Goal: Communication & Community: Participate in discussion

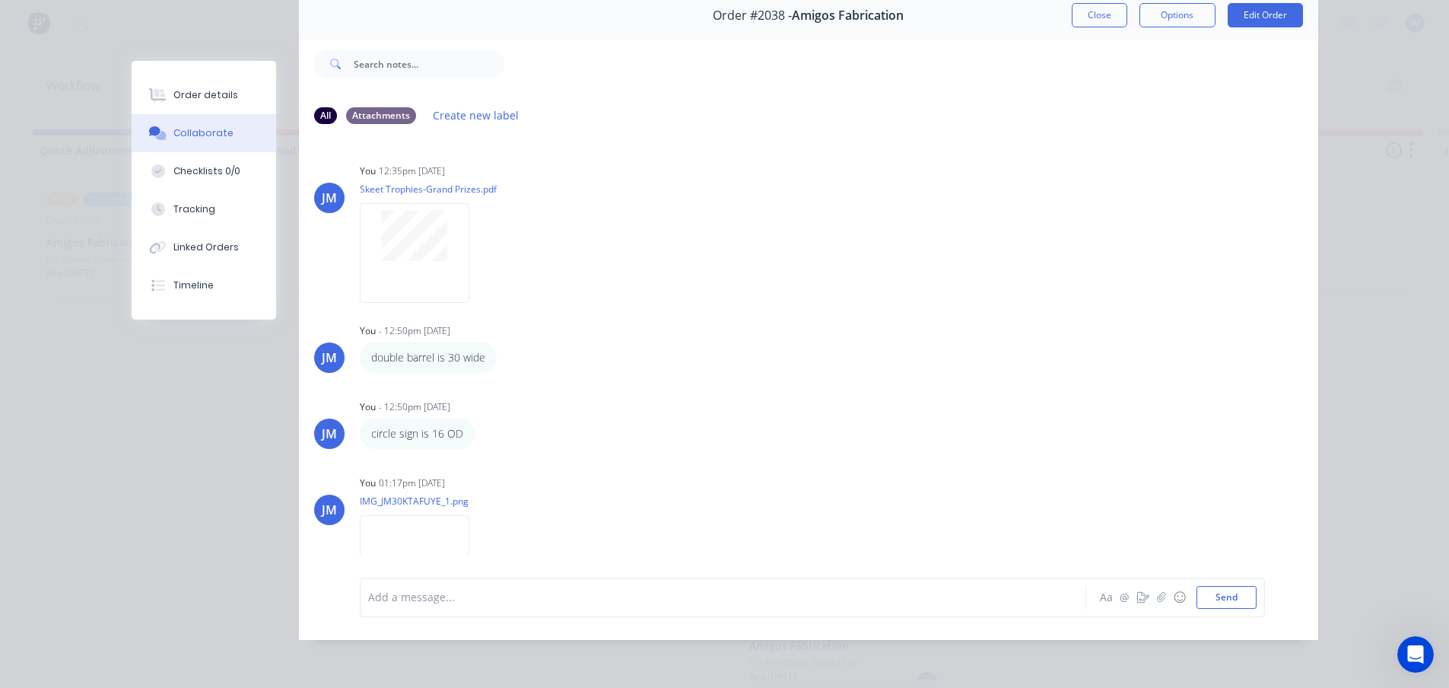
click at [1354, 149] on div "Order details Collaborate Checklists 0/0 Tracking Linked Orders Timeline Order …" at bounding box center [724, 344] width 1449 height 688
click at [1094, 19] on button "Close" at bounding box center [1100, 15] width 56 height 24
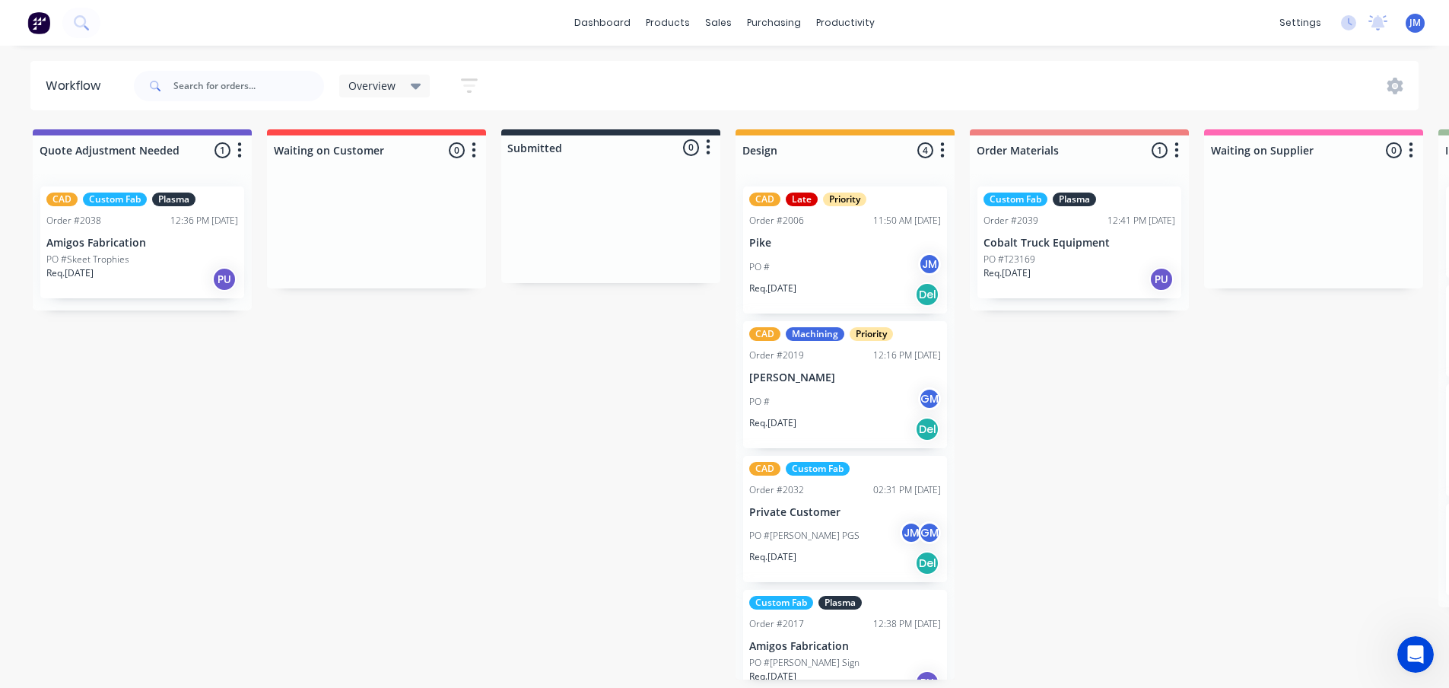
click at [1070, 438] on div "Quote Adjustment Needed 1 Status colour #6A5ACD hex #6A5ACD Save Cancel Notific…" at bounding box center [1368, 404] width 2758 height 550
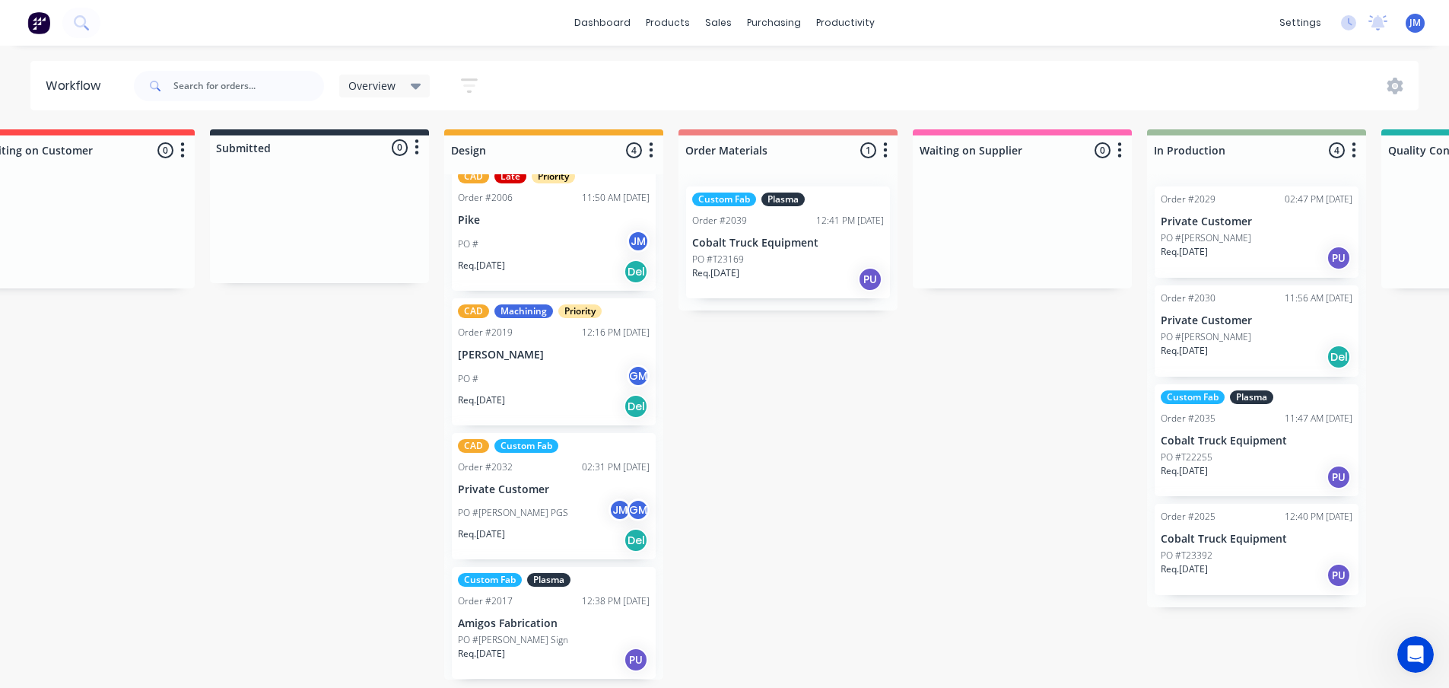
scroll to position [0, 304]
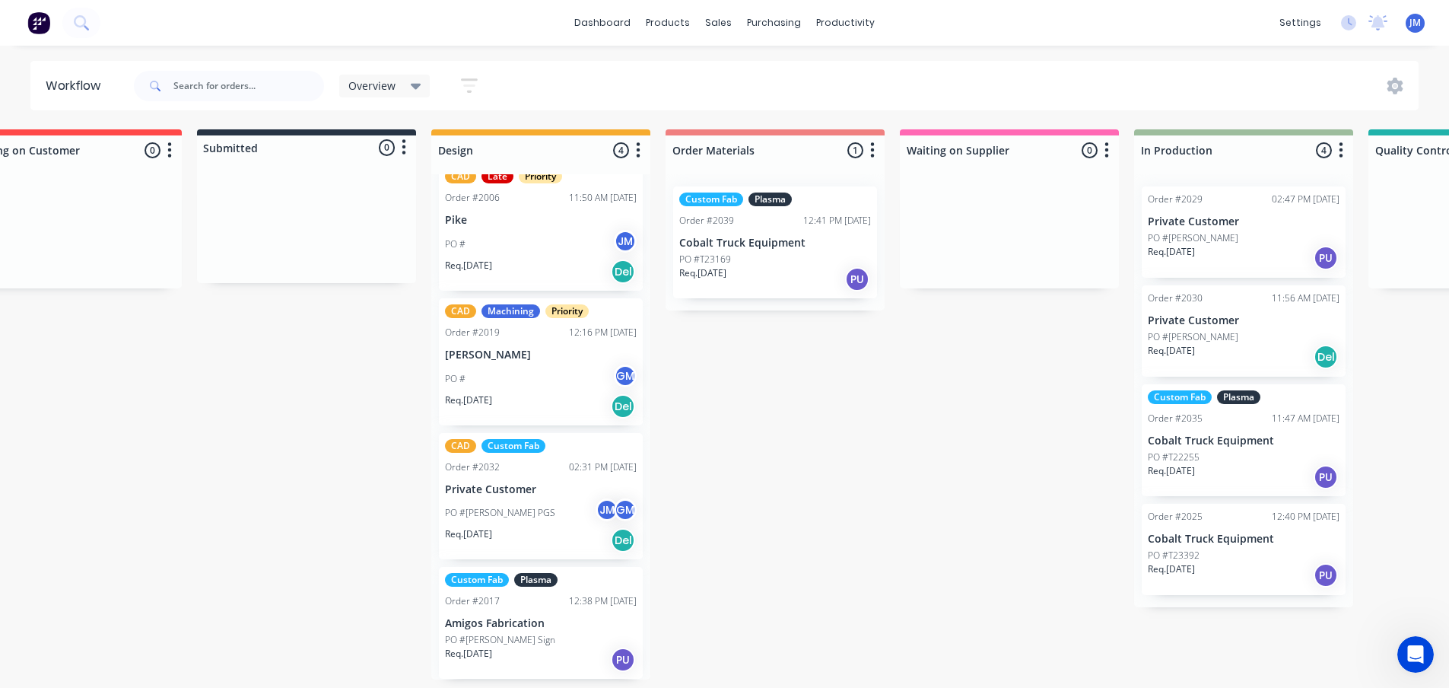
click at [1213, 348] on div "Req. [DATE] Del" at bounding box center [1244, 357] width 192 height 26
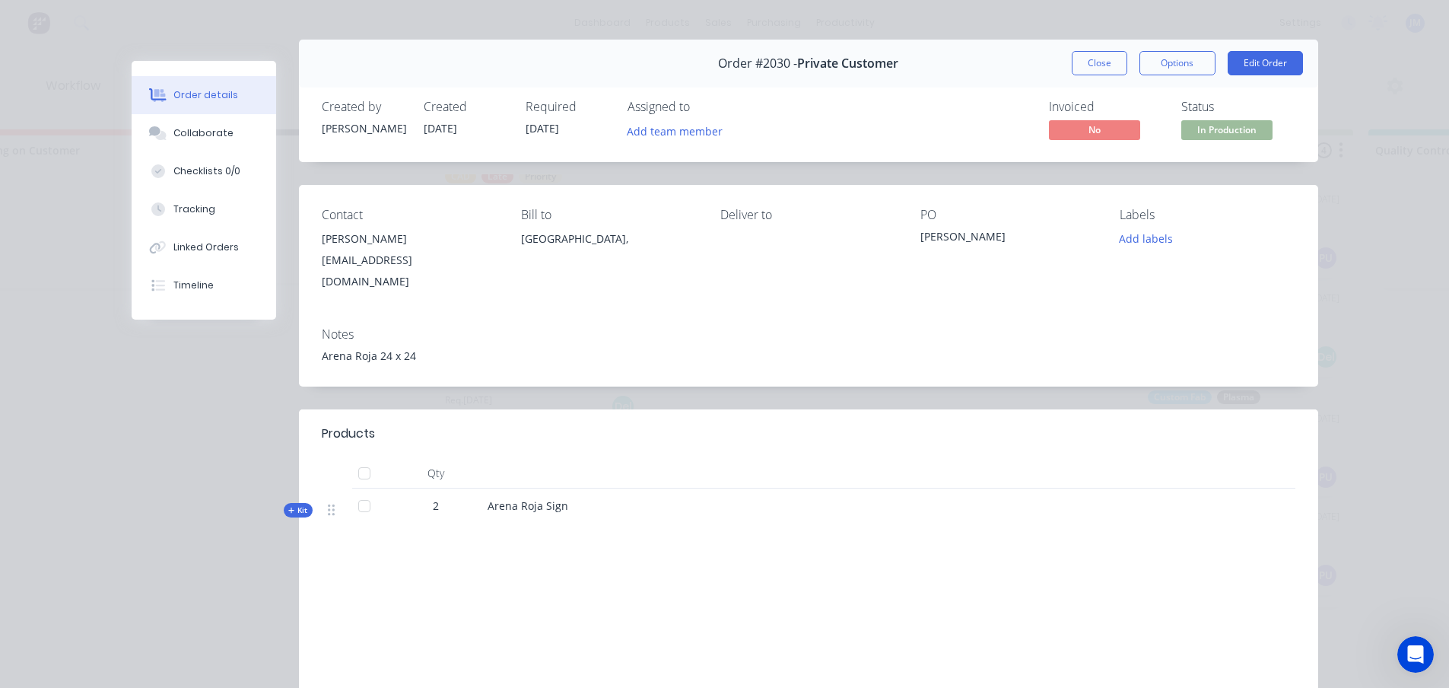
scroll to position [0, 0]
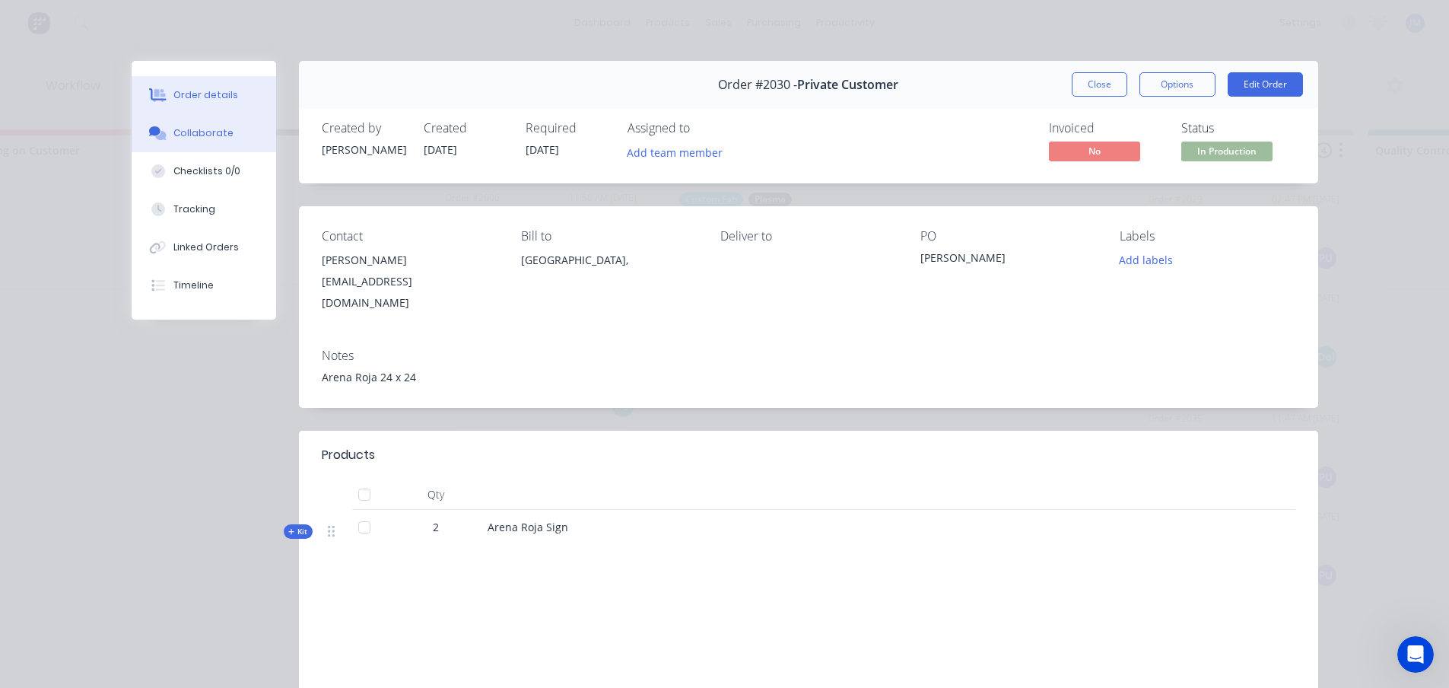
click at [210, 135] on div "Collaborate" at bounding box center [203, 133] width 60 height 14
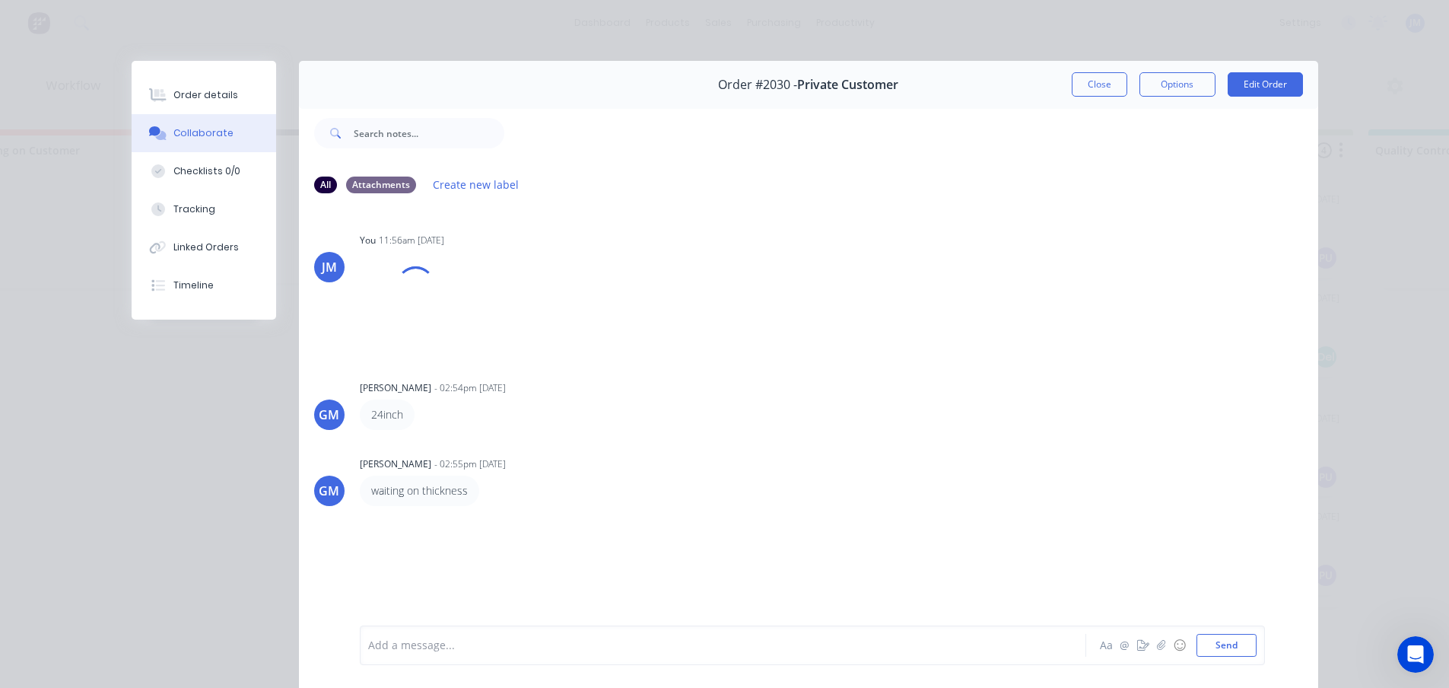
click at [440, 653] on div "Add a message..." at bounding box center [701, 645] width 666 height 23
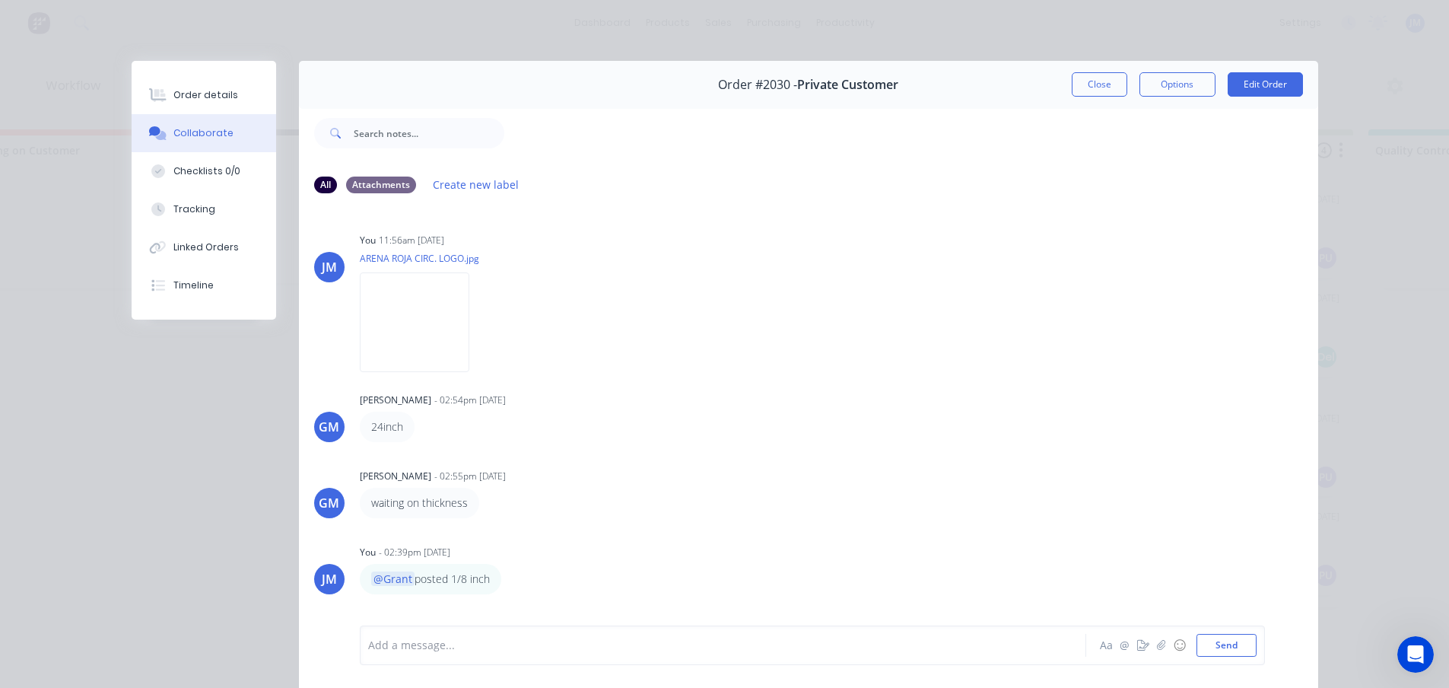
click at [220, 496] on div "Order #2030 - Private Customer Close Options Edit Order All Attachments Create …" at bounding box center [725, 385] width 1187 height 648
click at [201, 480] on div "Order #2030 - Private Customer Close Options Edit Order All Attachments Create …" at bounding box center [725, 385] width 1187 height 648
click at [1105, 76] on button "Close" at bounding box center [1100, 84] width 56 height 24
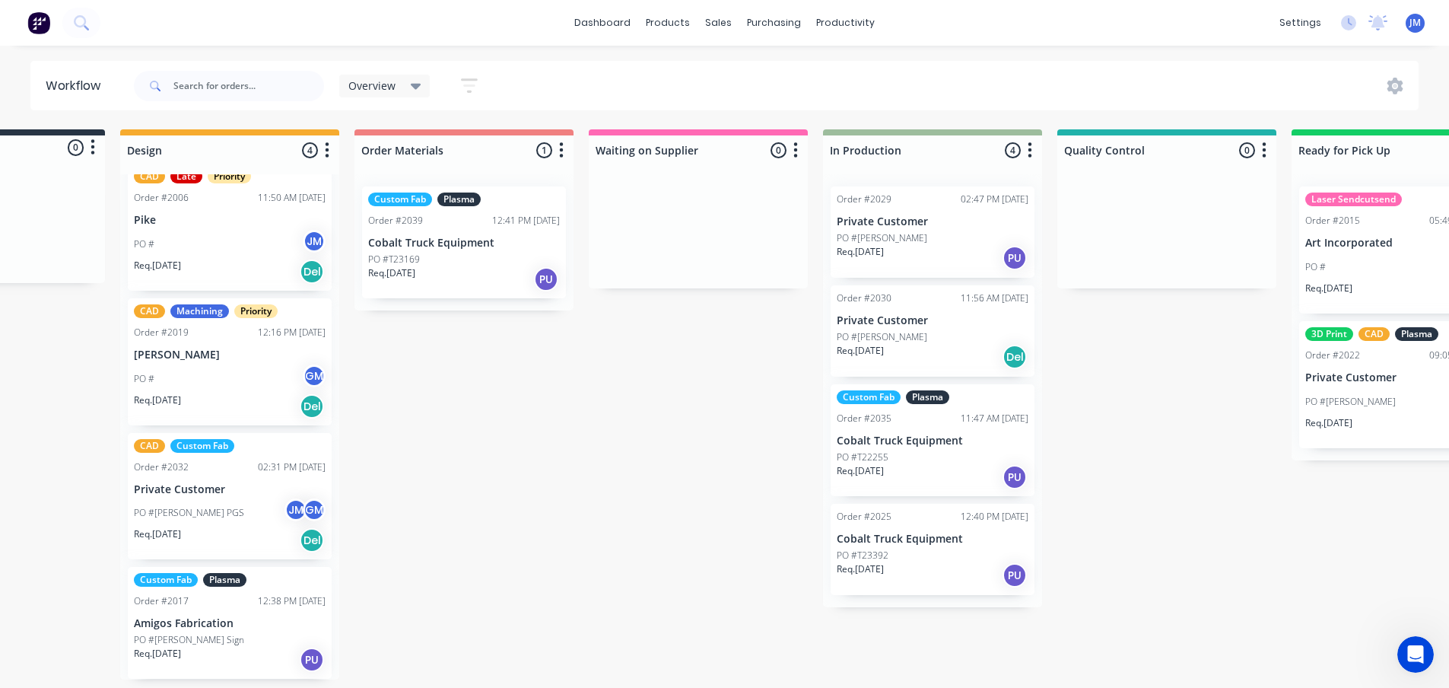
scroll to position [0, 641]
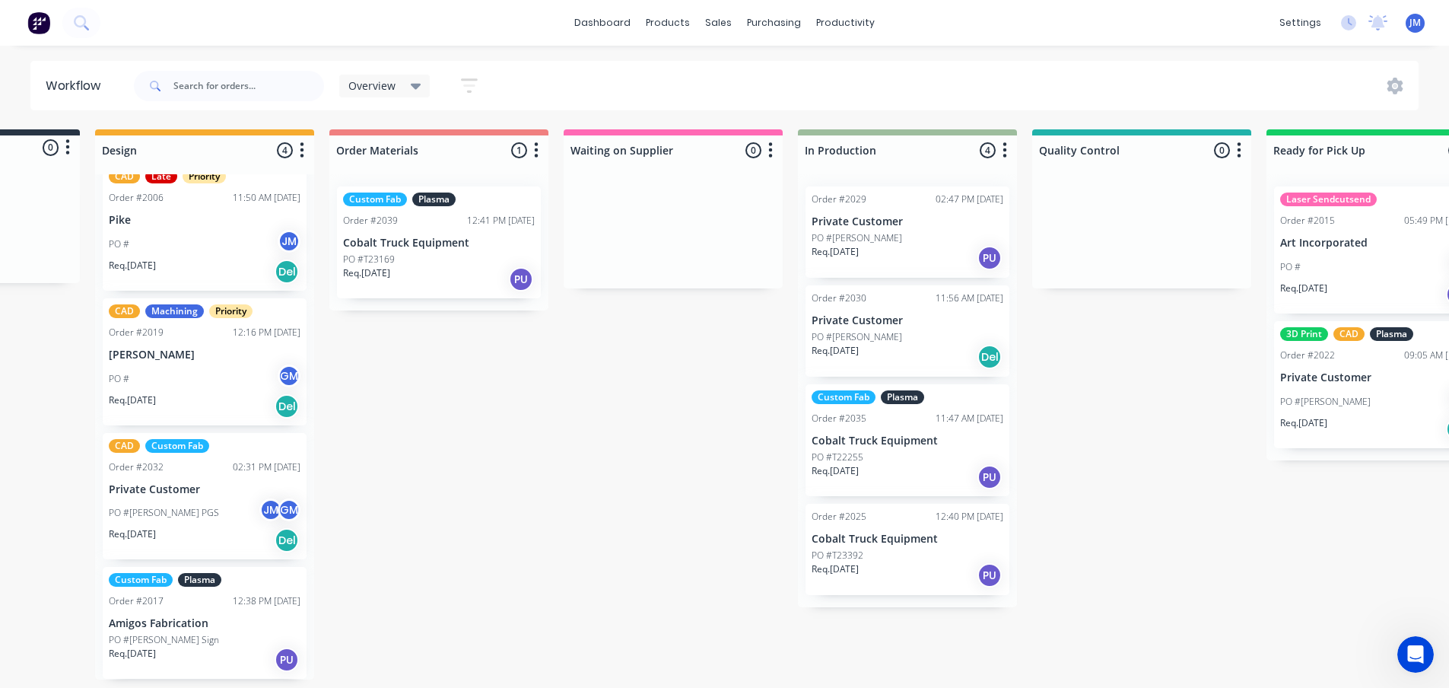
click at [887, 241] on div "PO #[PERSON_NAME]" at bounding box center [908, 238] width 192 height 14
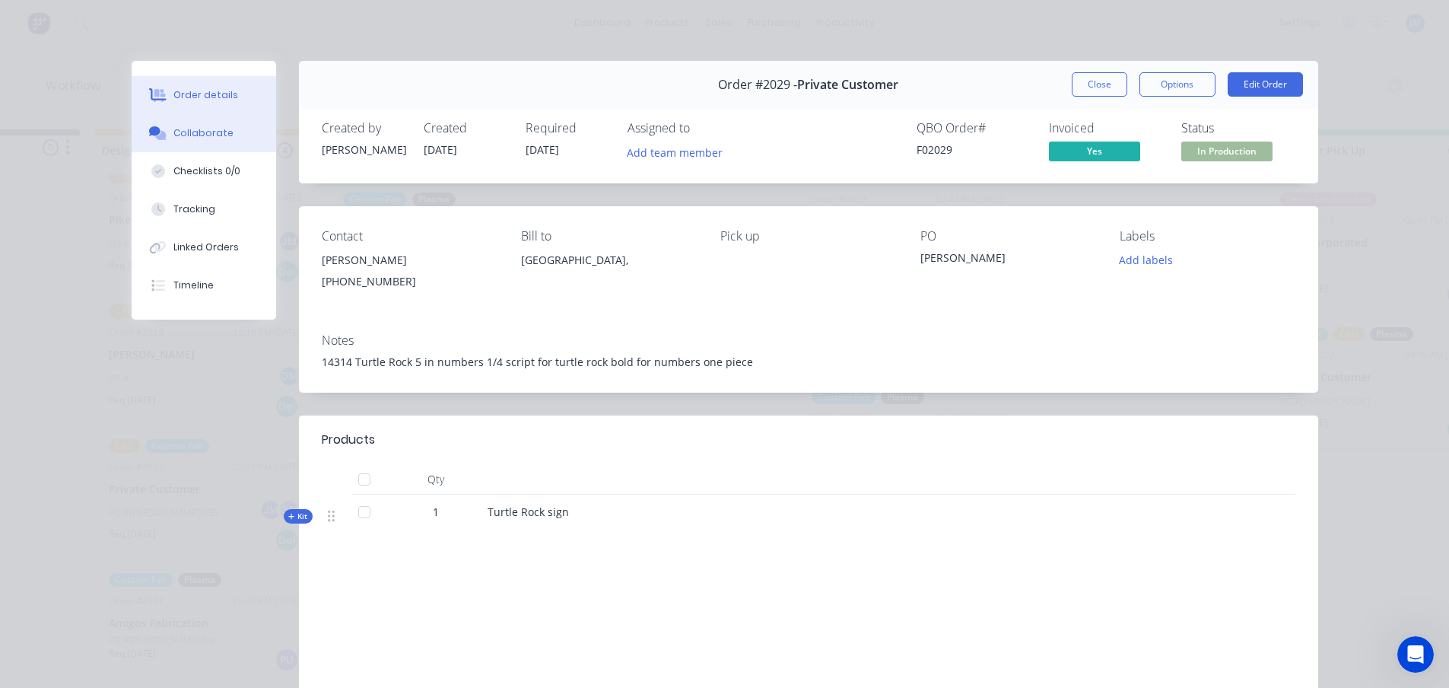
click at [212, 122] on button "Collaborate" at bounding box center [204, 133] width 145 height 38
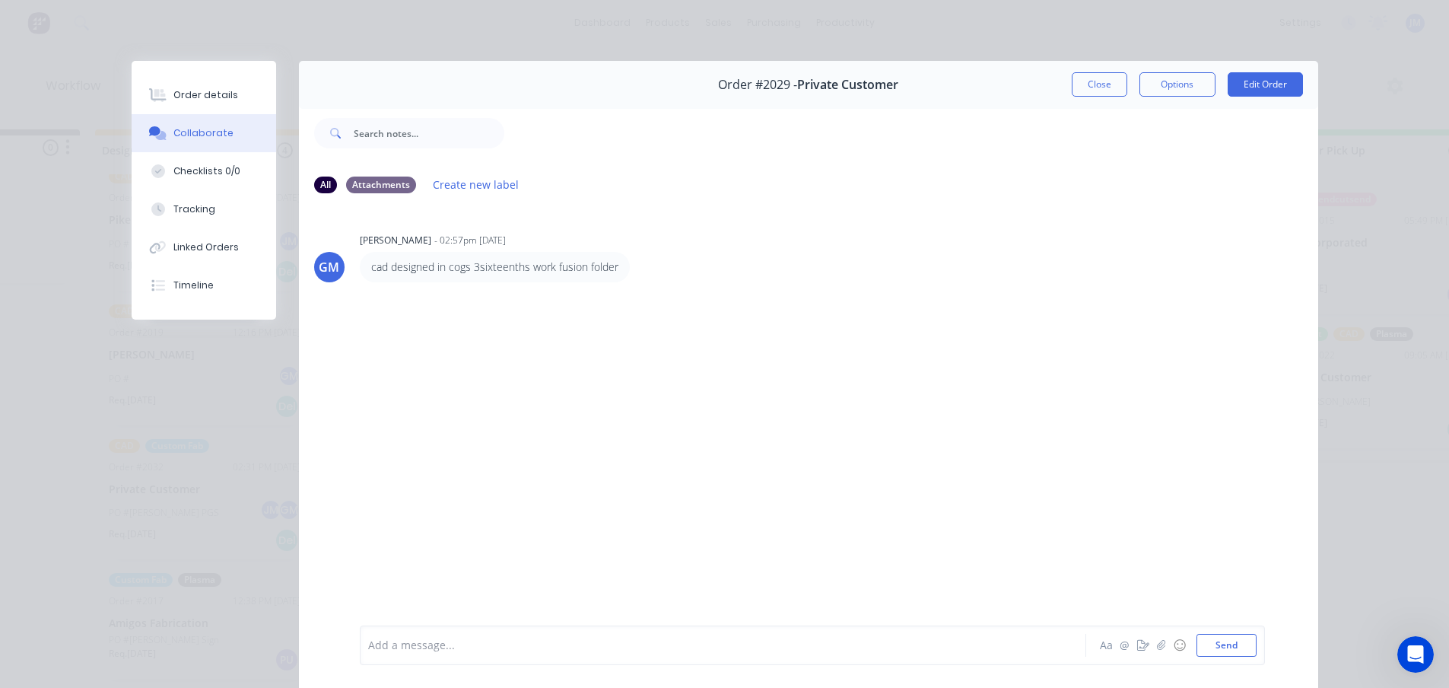
click at [1092, 97] on div "Order #2029 - Private Customer Close Options Edit Order" at bounding box center [808, 85] width 1019 height 48
click at [1089, 94] on button "Close" at bounding box center [1100, 84] width 56 height 24
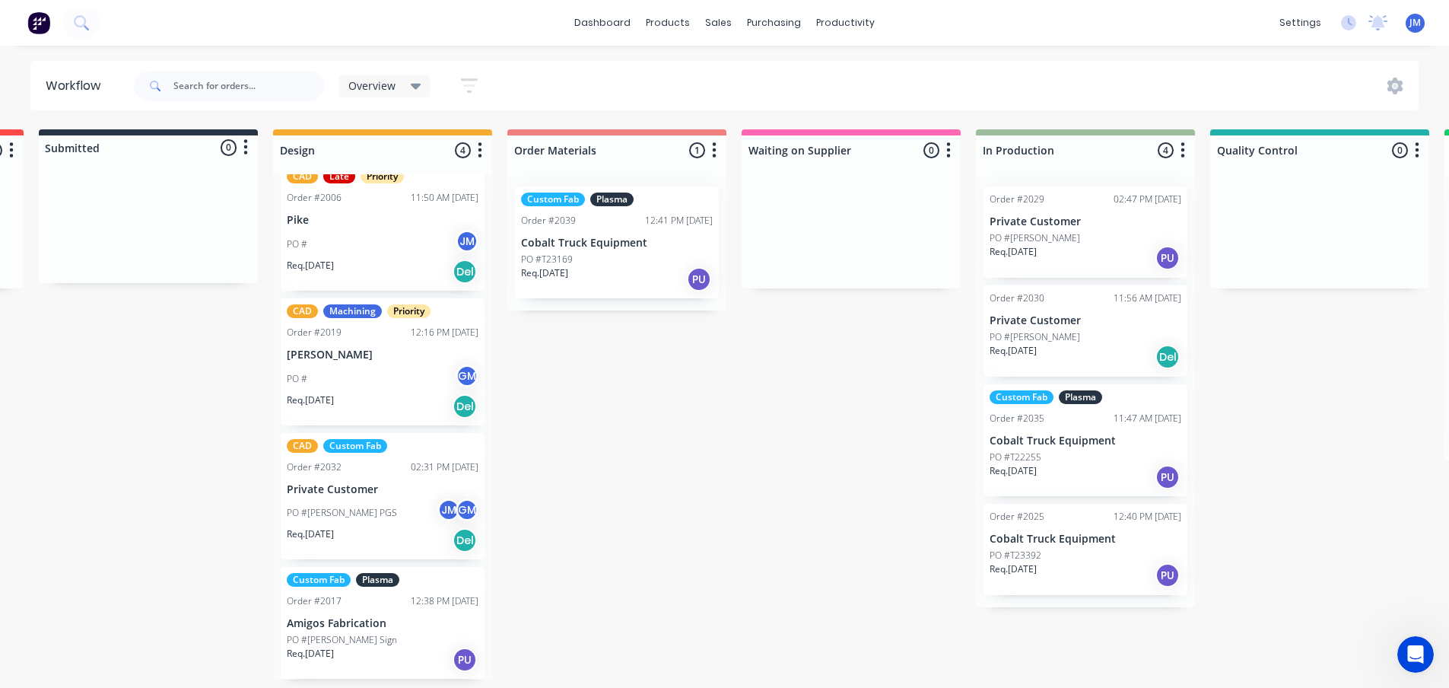
scroll to position [0, 32]
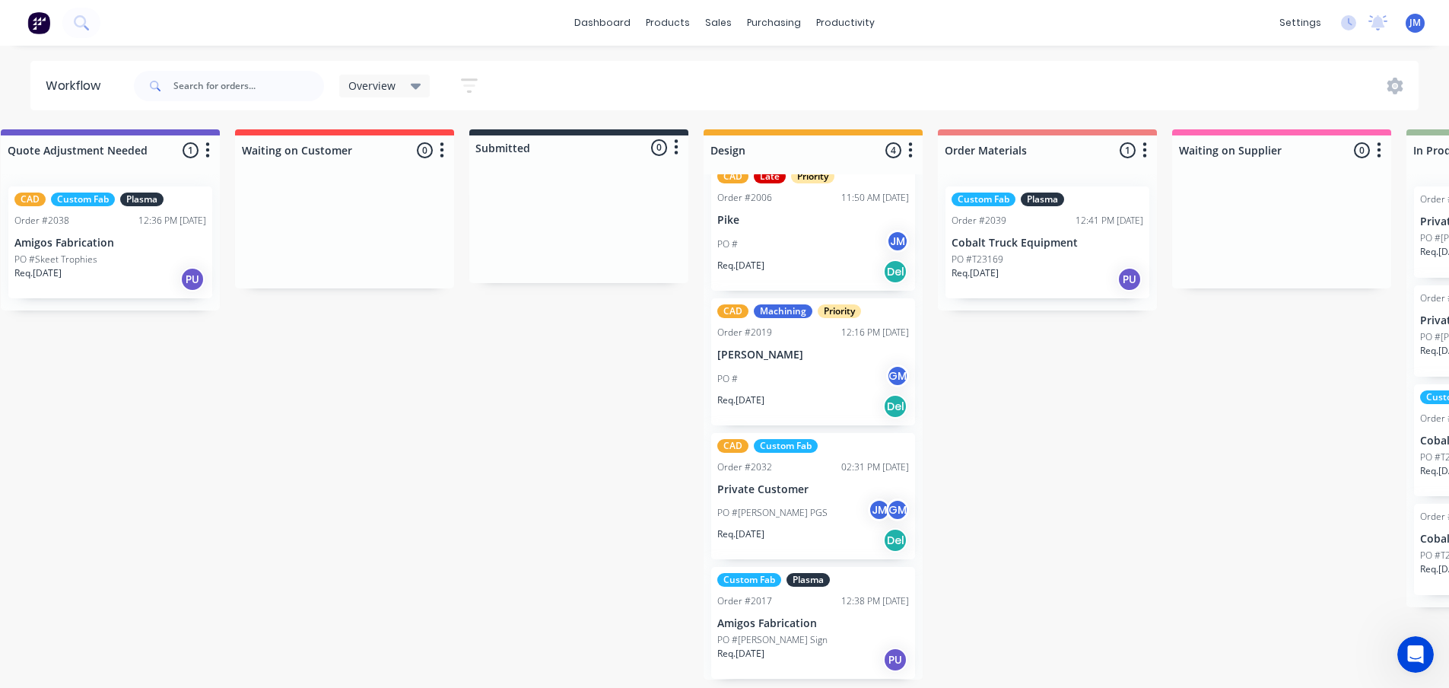
click at [120, 259] on div "PO #Skeet Trophies" at bounding box center [110, 260] width 192 height 14
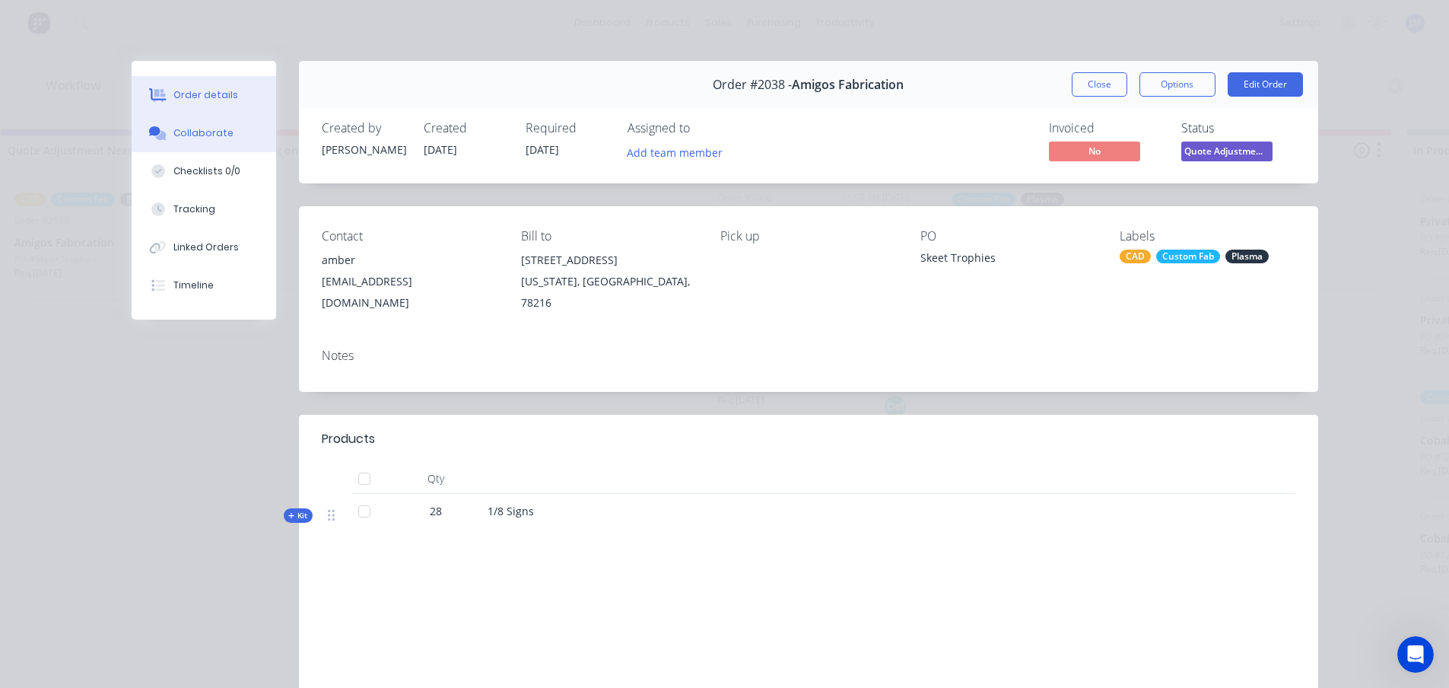
click at [220, 125] on button "Collaborate" at bounding box center [204, 133] width 145 height 38
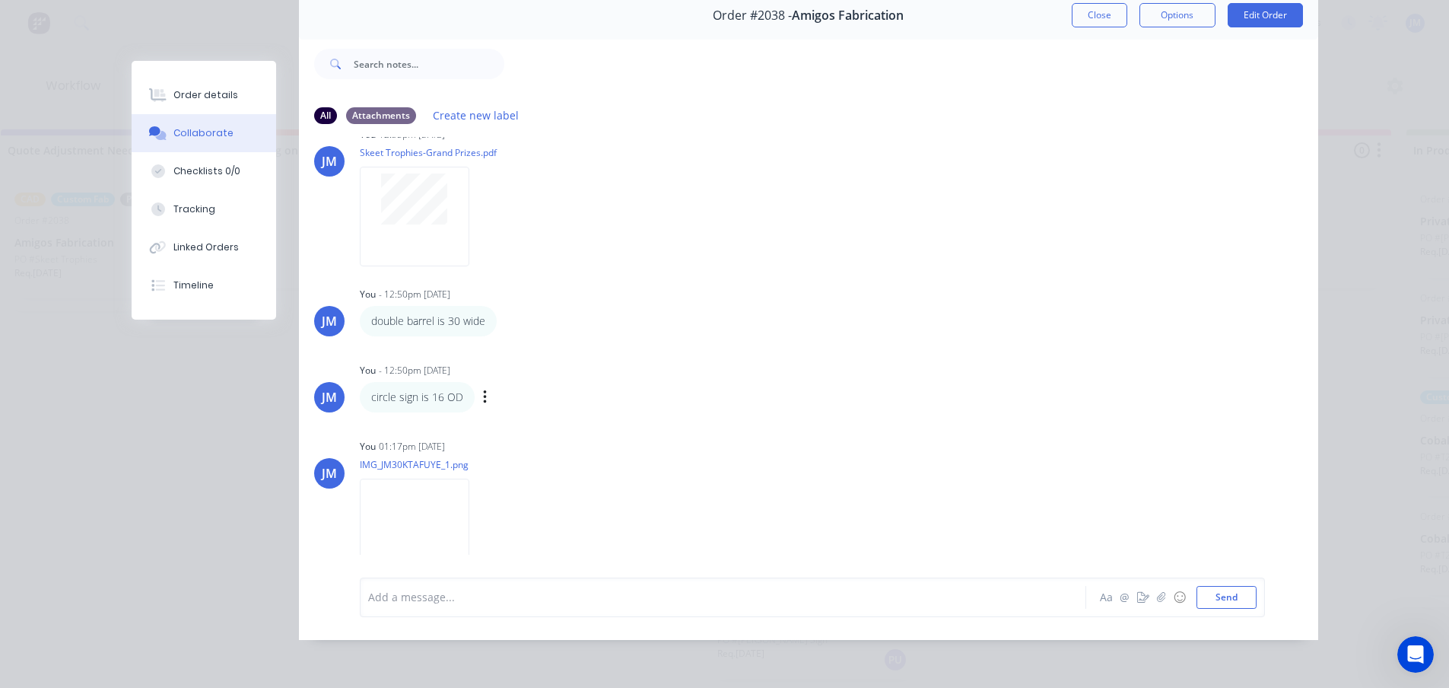
scroll to position [56, 0]
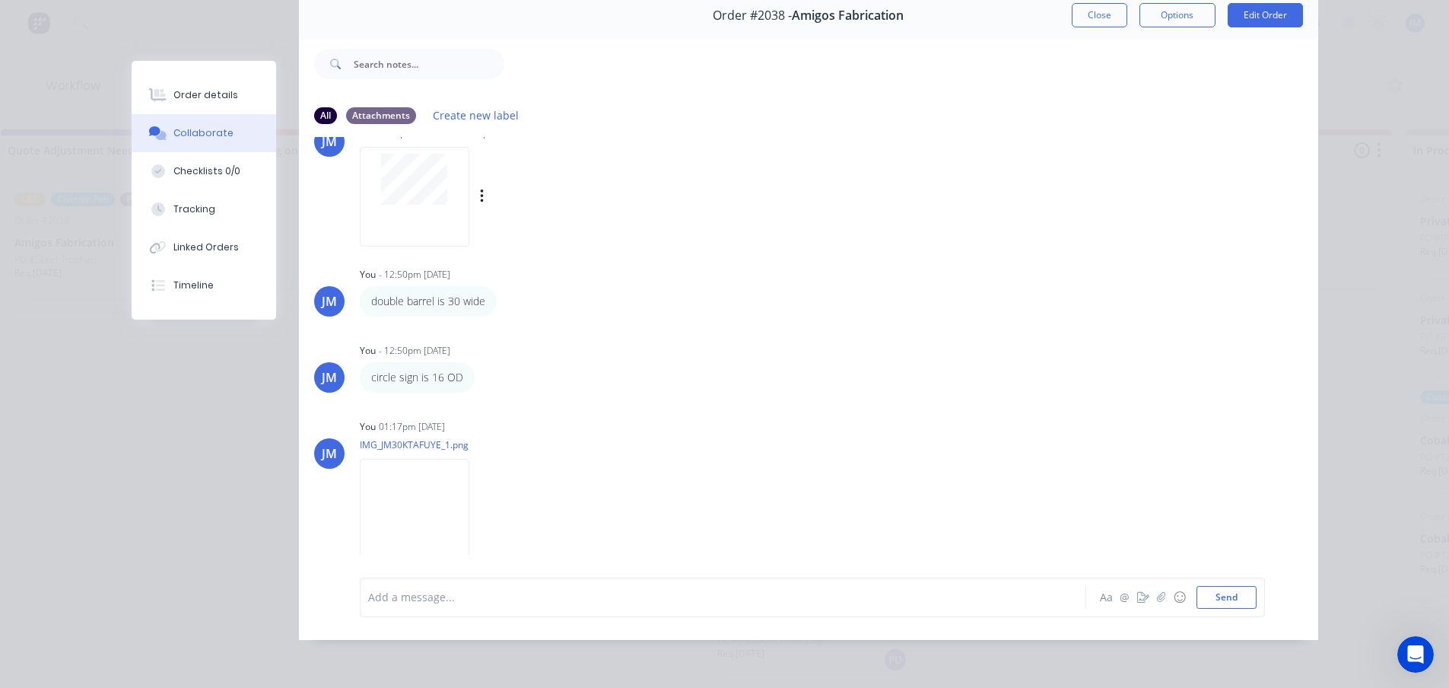
click at [372, 176] on div at bounding box center [415, 179] width 96 height 51
